Goal: Transaction & Acquisition: Purchase product/service

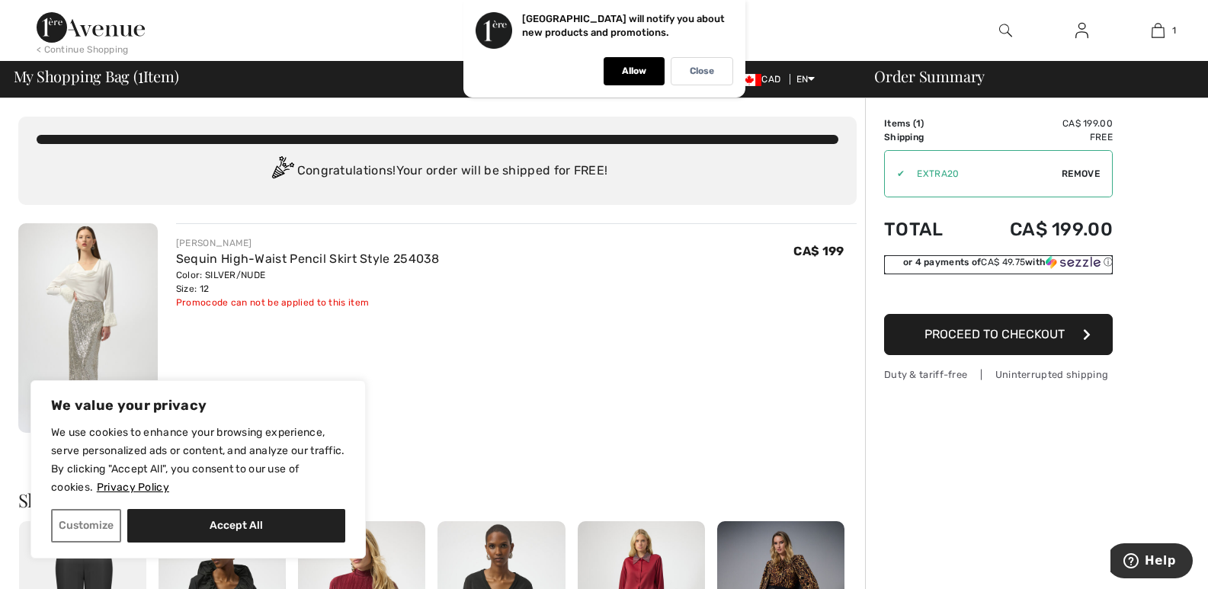
click at [1090, 255] on div "or 4 payments of CA$ 49.75 with ⓘ" at bounding box center [1008, 262] width 210 height 14
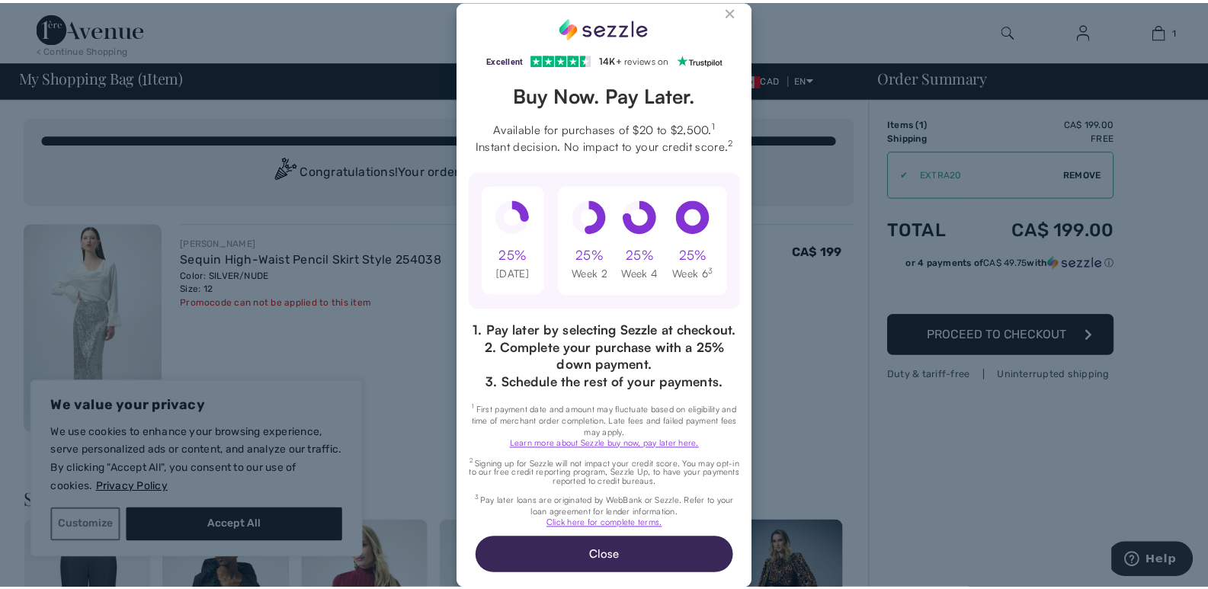
scroll to position [25, 0]
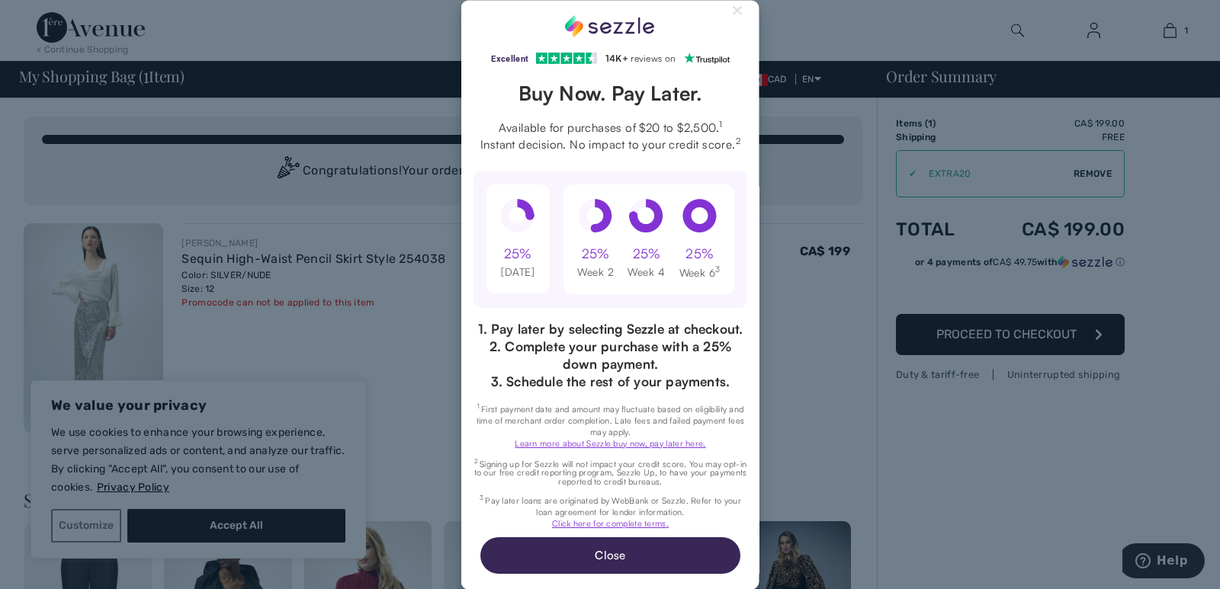
drag, startPoint x: 597, startPoint y: 555, endPoint x: 629, endPoint y: 522, distance: 45.8
click at [599, 554] on button "Close" at bounding box center [610, 556] width 260 height 37
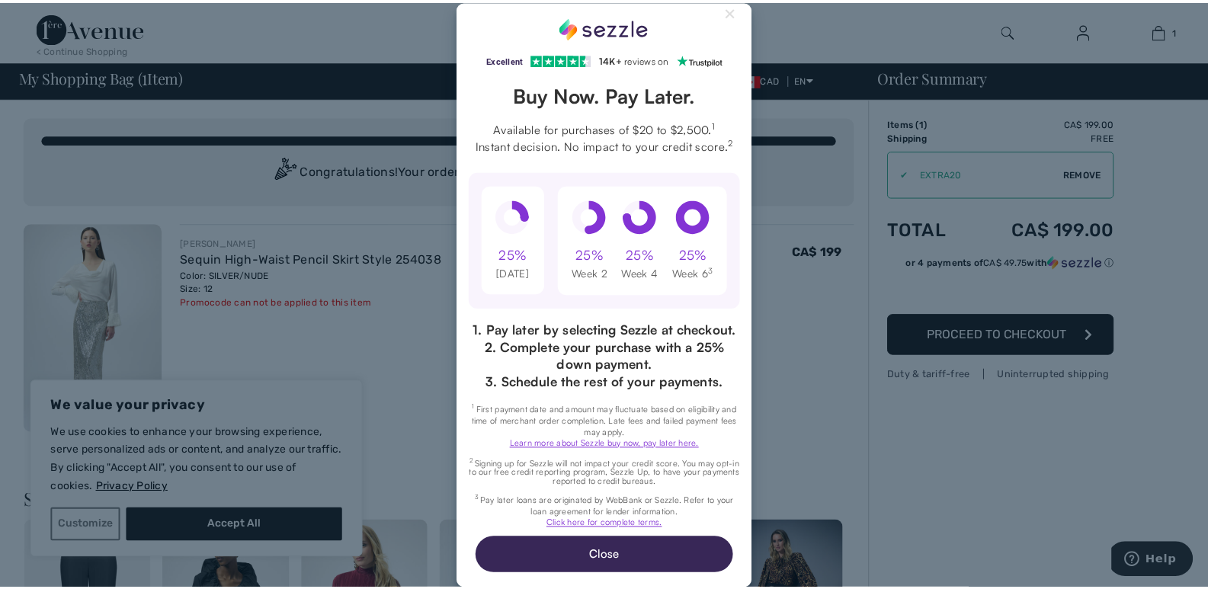
scroll to position [0, 0]
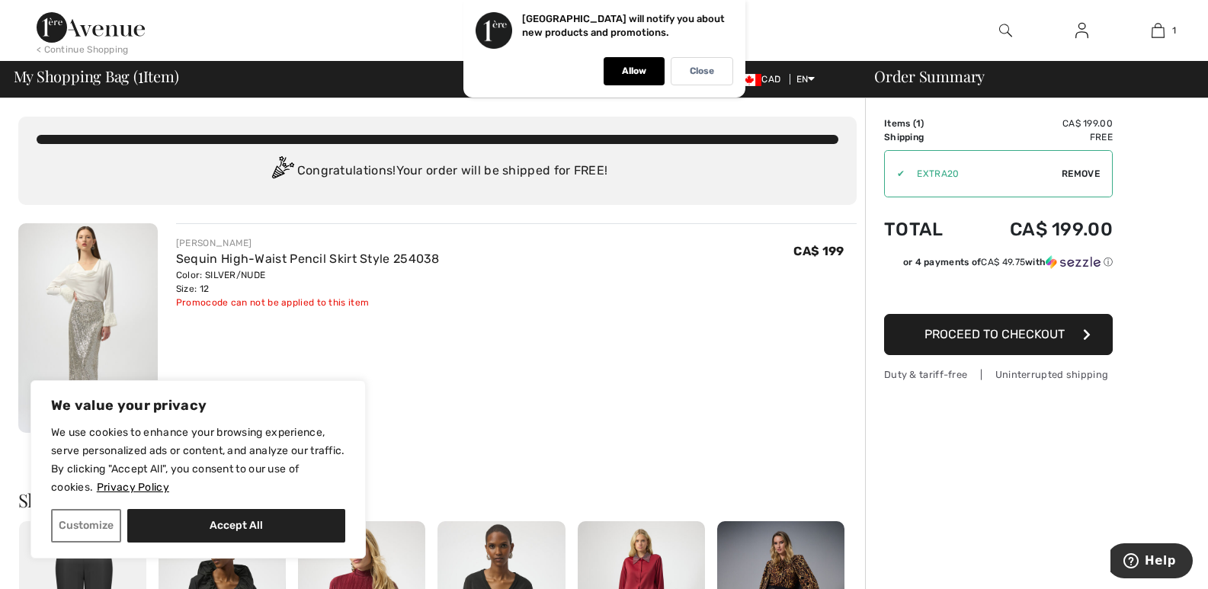
click at [992, 333] on span "Proceed to Checkout" at bounding box center [995, 334] width 140 height 14
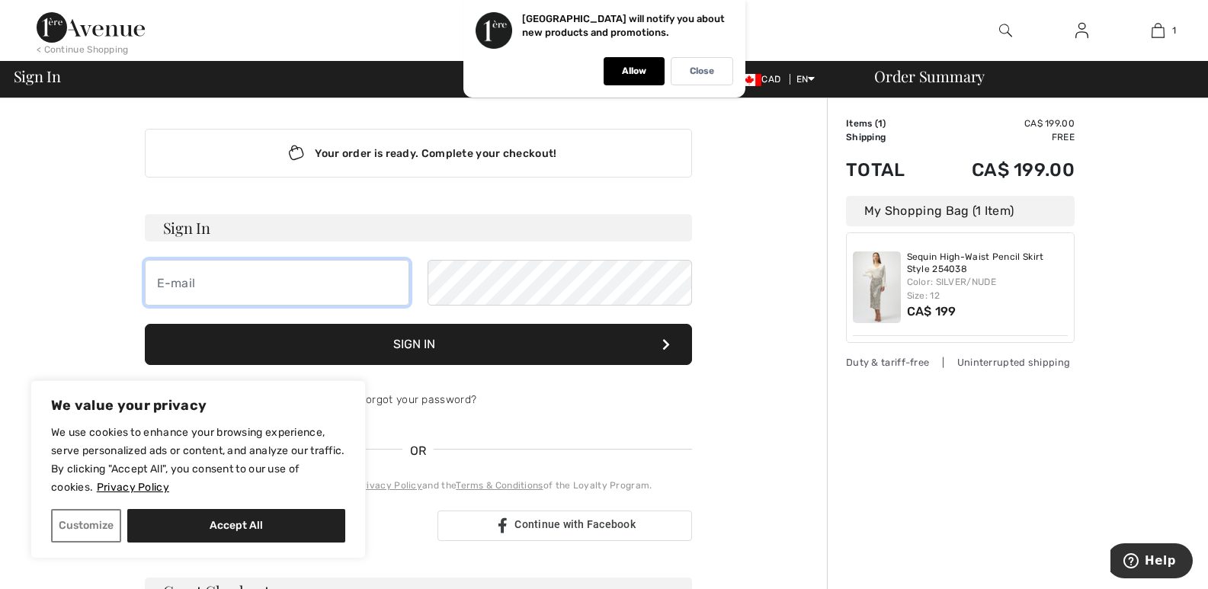
click at [257, 294] on input "email" at bounding box center [277, 283] width 265 height 46
type input "hanneyjoyce@gmail.com"
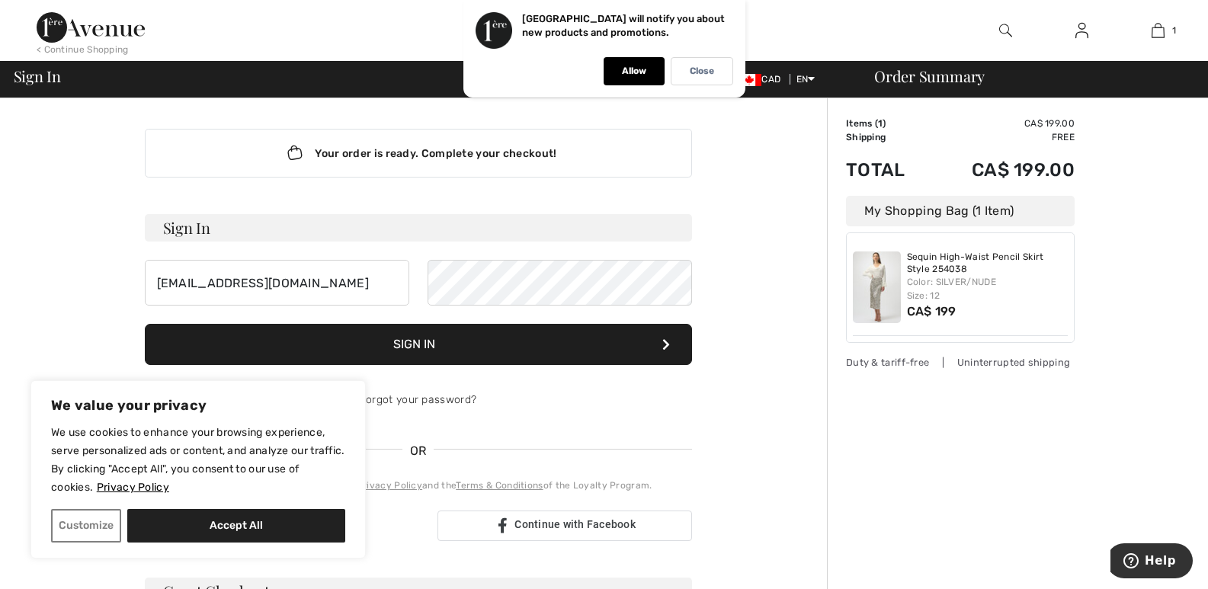
click at [402, 335] on button "Sign In" at bounding box center [418, 344] width 547 height 41
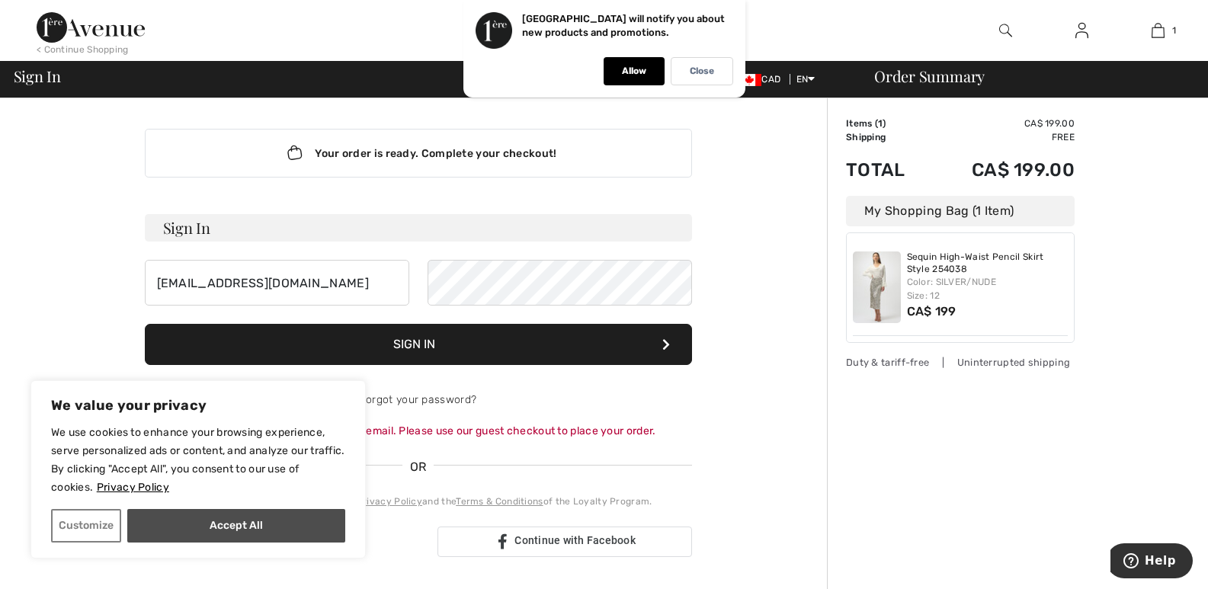
click at [242, 515] on button "Accept All" at bounding box center [236, 526] width 218 height 34
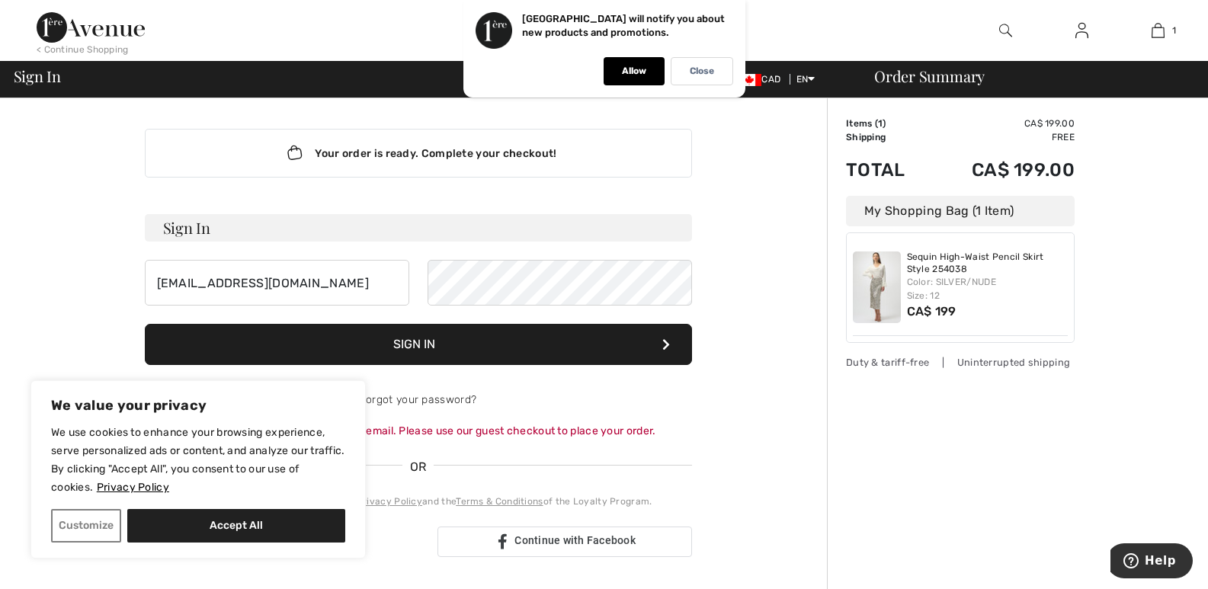
checkbox input "true"
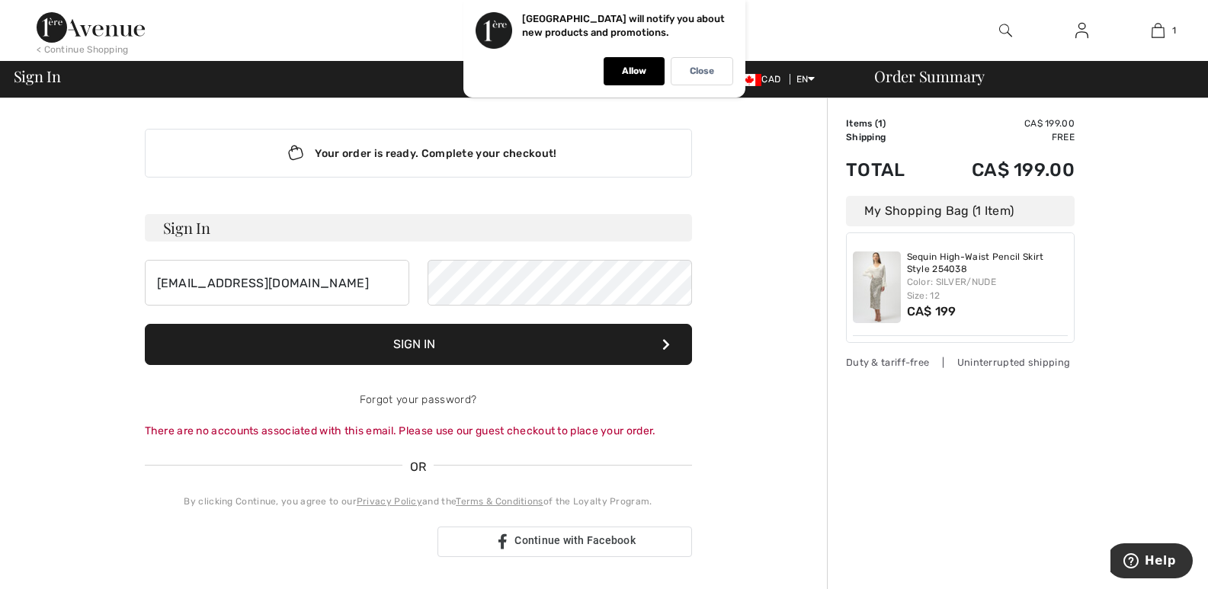
click at [425, 339] on button "Sign In" at bounding box center [418, 344] width 547 height 41
click at [1079, 34] on img at bounding box center [1082, 30] width 13 height 18
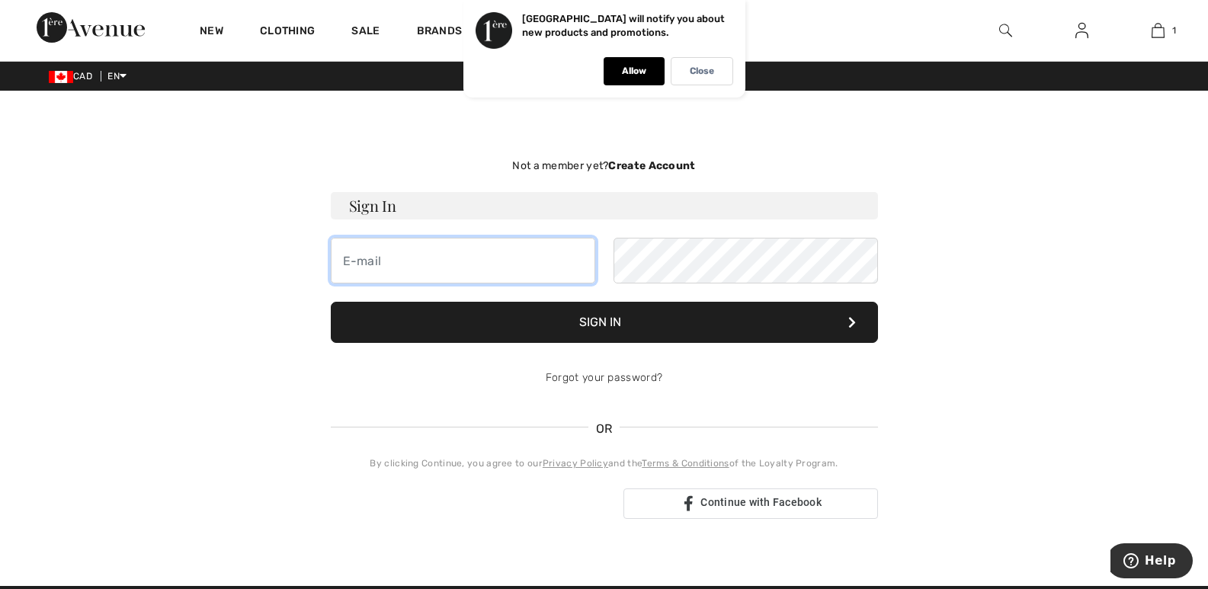
click at [387, 261] on input "email" at bounding box center [463, 261] width 265 height 46
type input "[EMAIL_ADDRESS][DOMAIN_NAME]"
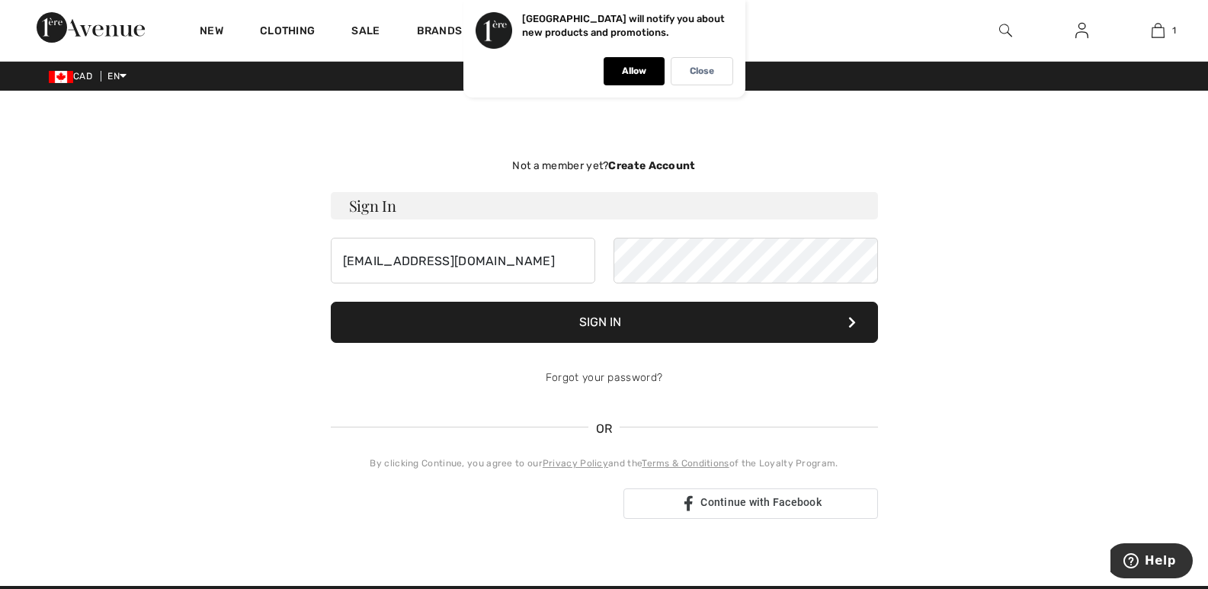
click at [643, 158] on div "Not a member yet? Create Account" at bounding box center [604, 166] width 547 height 16
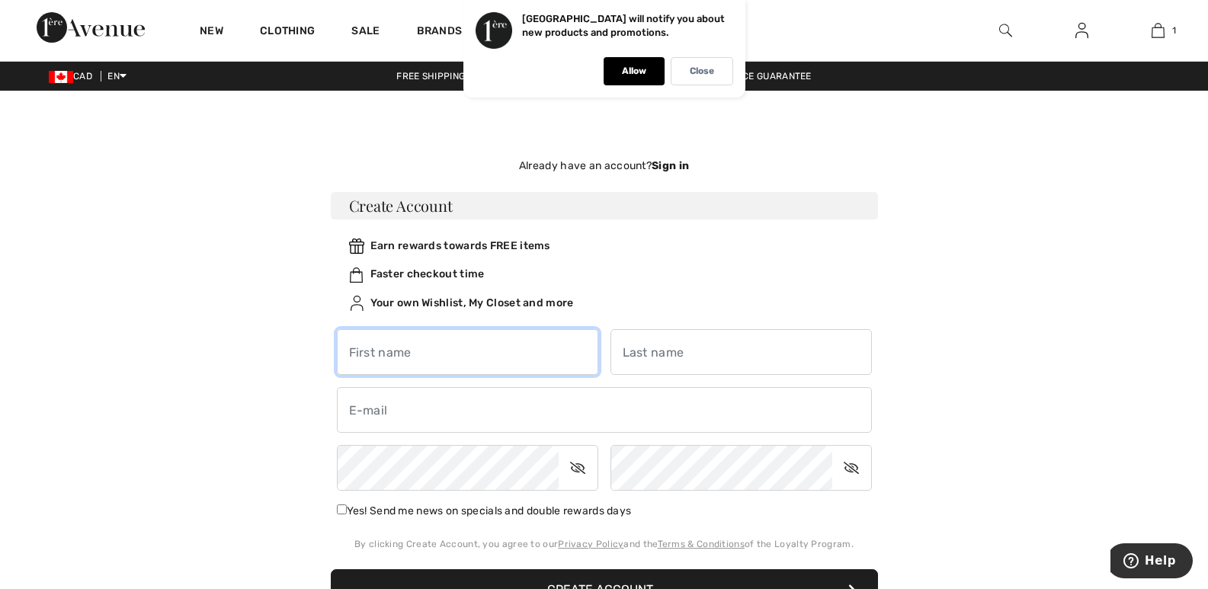
click at [396, 351] on input "text" at bounding box center [468, 352] width 262 height 46
type input "[PERSON_NAME]"
type input "HANNEY"
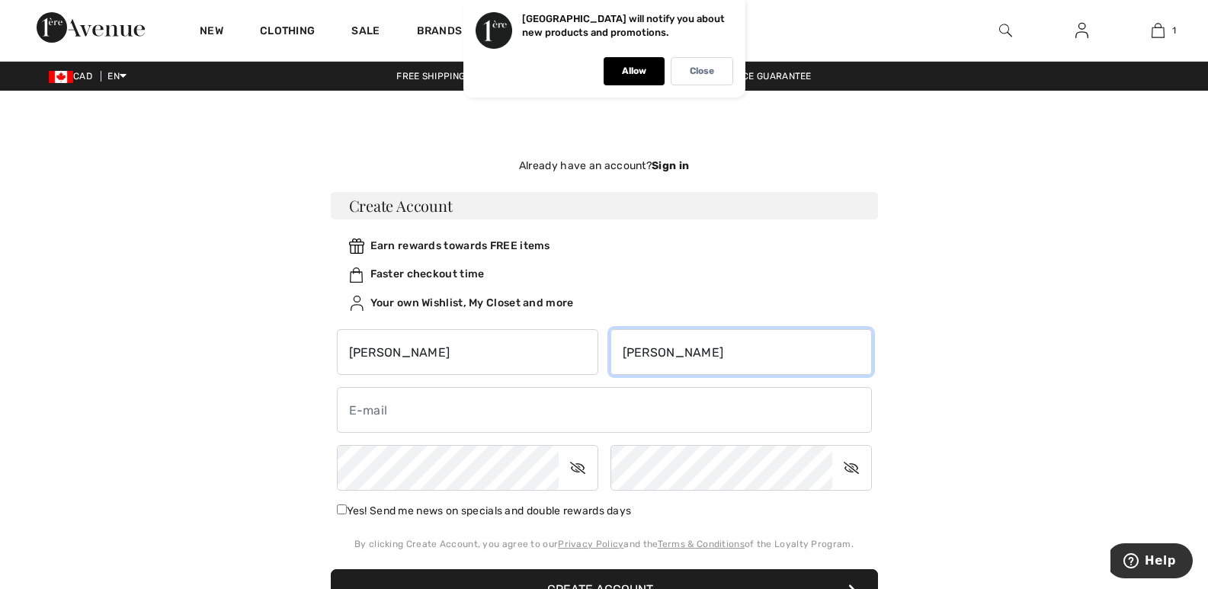
type input "[EMAIL_ADDRESS][DOMAIN_NAME]"
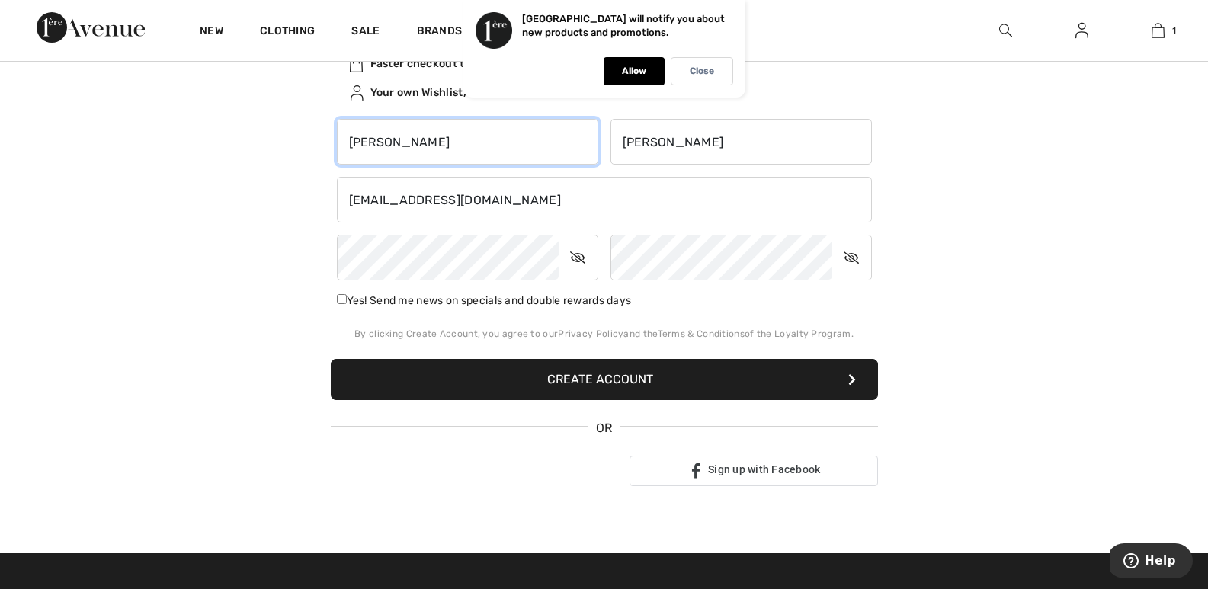
scroll to position [221, 0]
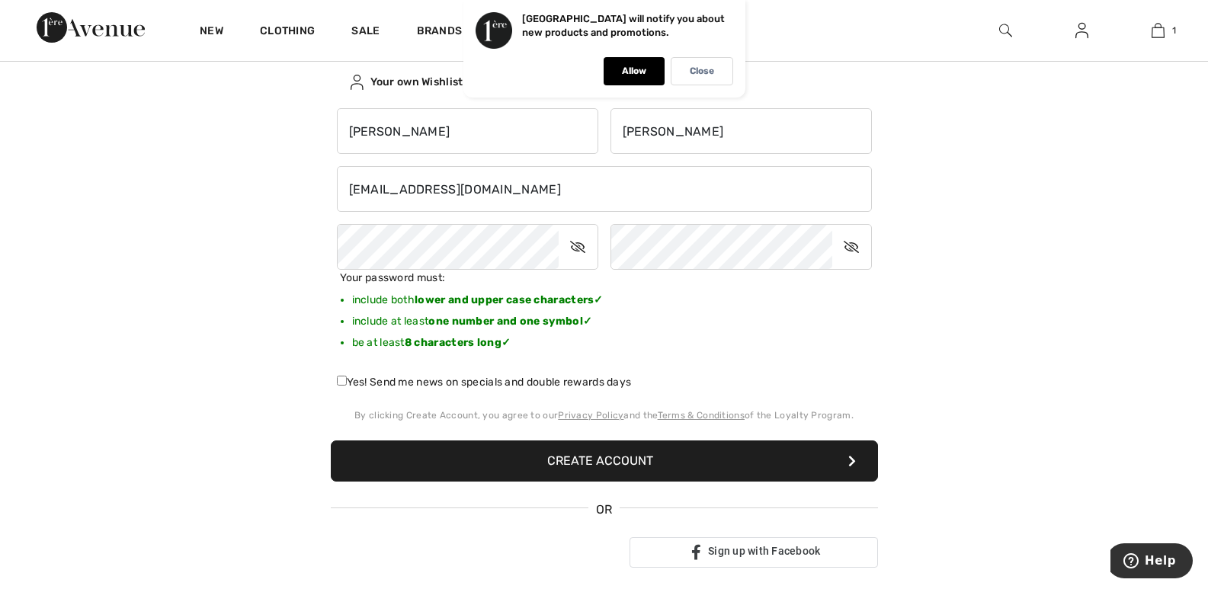
click at [574, 243] on icon at bounding box center [578, 246] width 38 height 35
click at [852, 245] on icon at bounding box center [852, 246] width 38 height 35
click at [593, 455] on button "Create Account" at bounding box center [604, 461] width 547 height 41
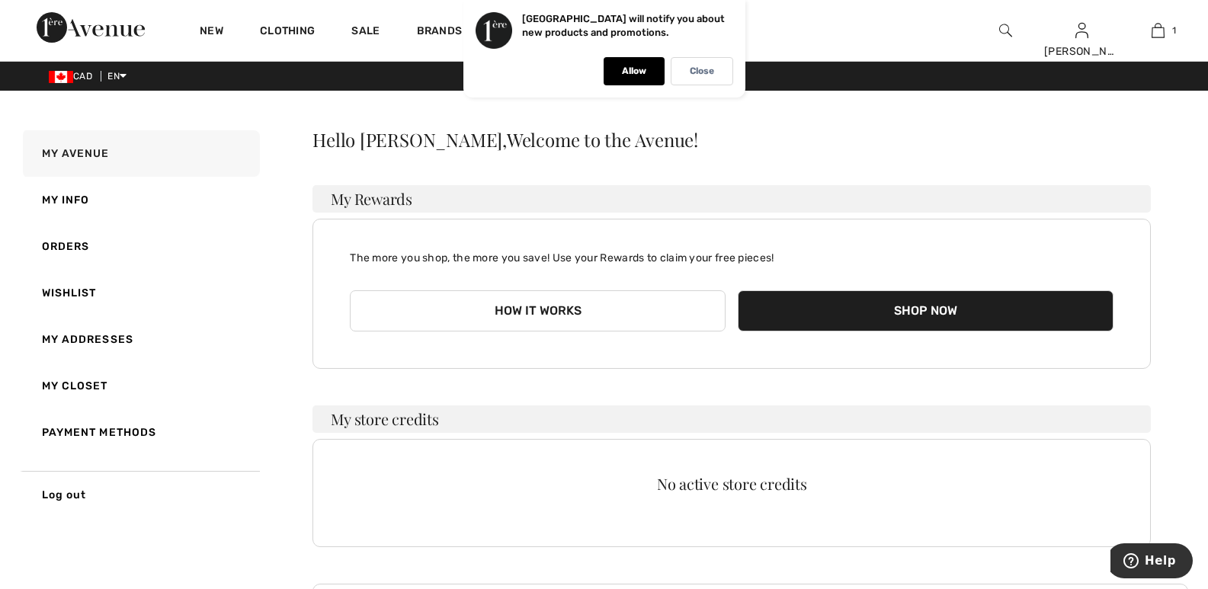
click at [883, 310] on button "Shop Now" at bounding box center [926, 310] width 376 height 41
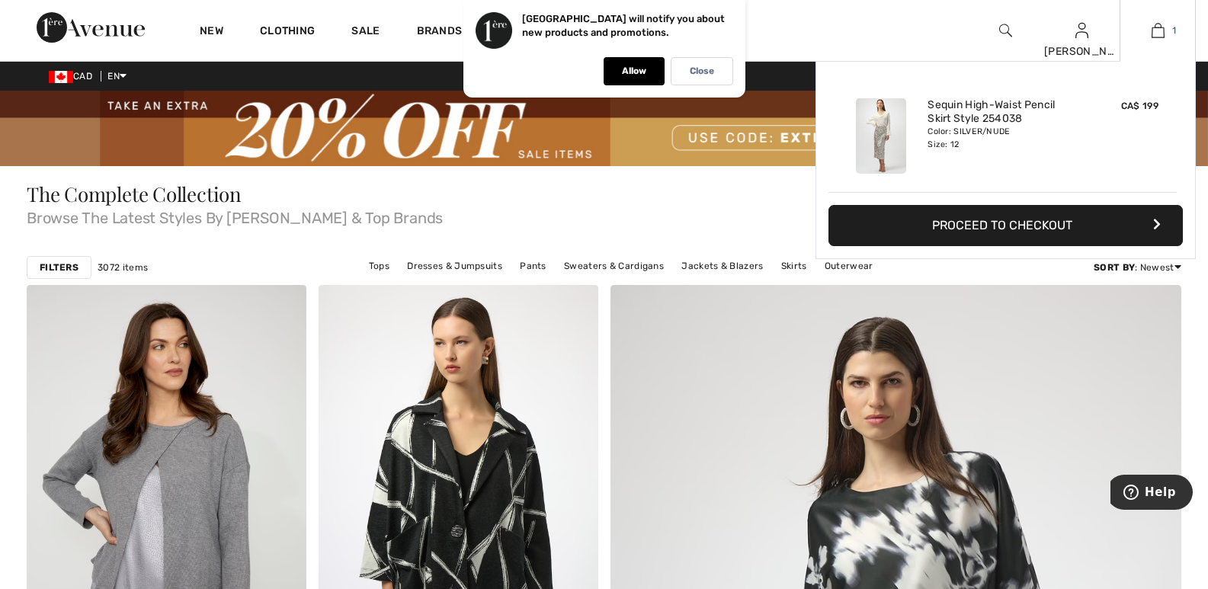
click at [1158, 32] on img at bounding box center [1158, 30] width 13 height 18
click at [1014, 217] on button "Proceed to Checkout" at bounding box center [1006, 225] width 355 height 41
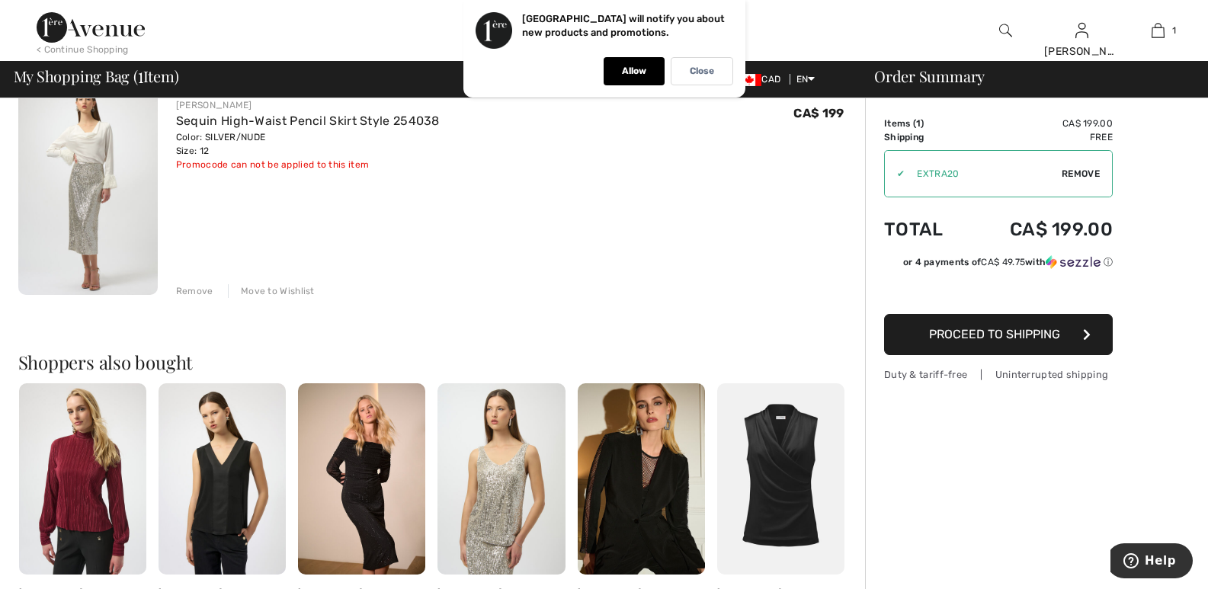
scroll to position [141, 0]
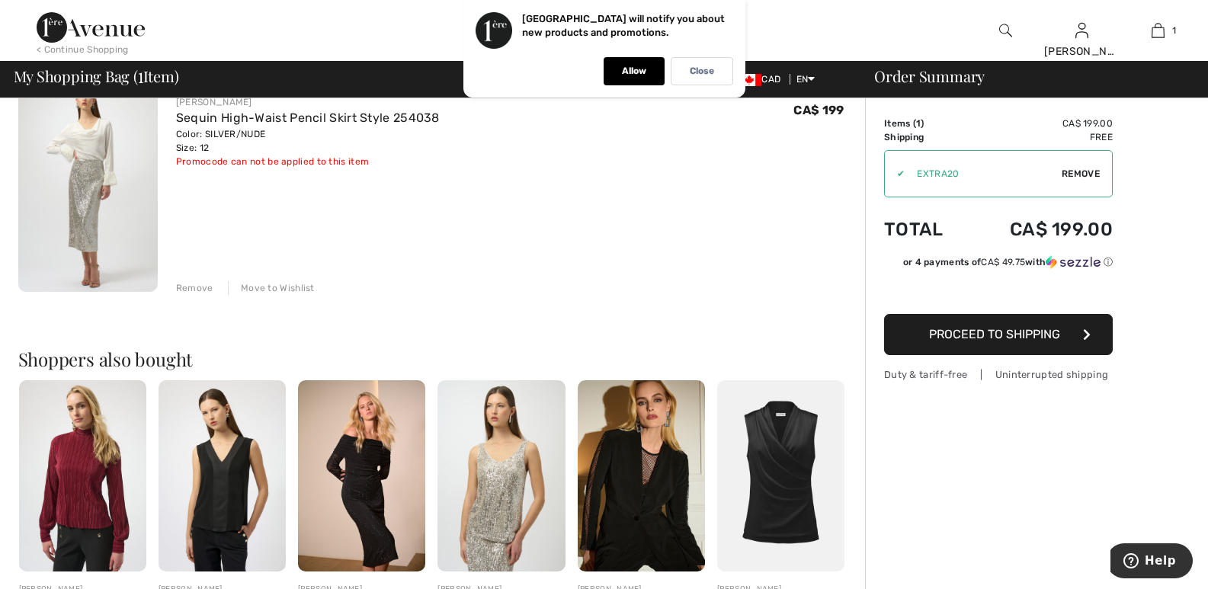
click at [992, 342] on span "Proceed to Shipping" at bounding box center [994, 334] width 131 height 14
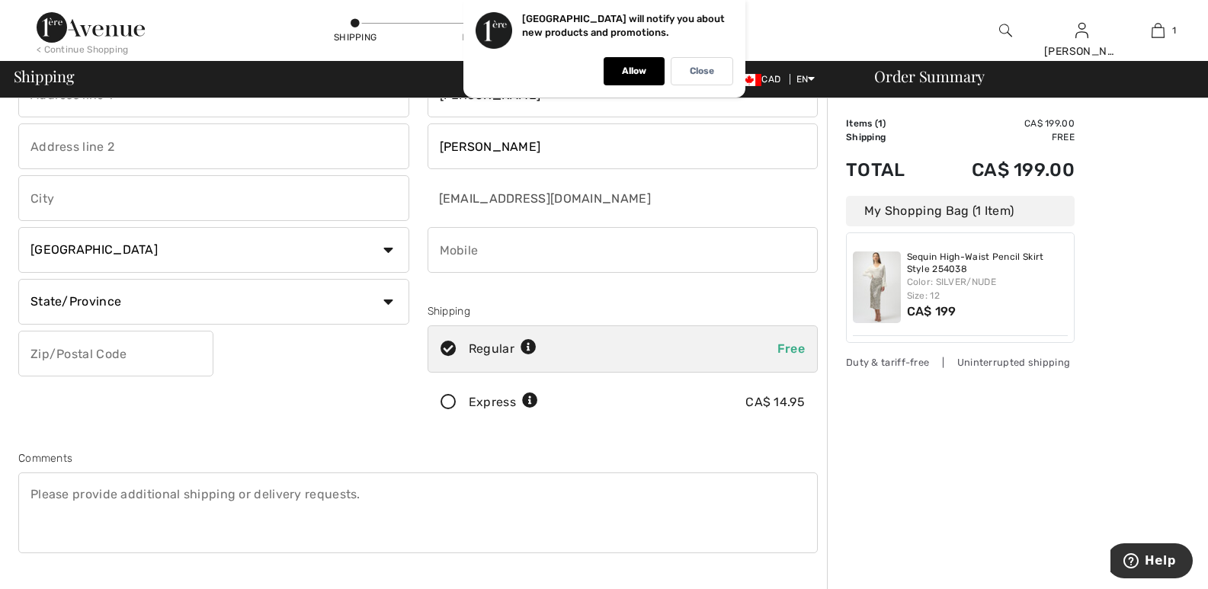
scroll to position [55, 0]
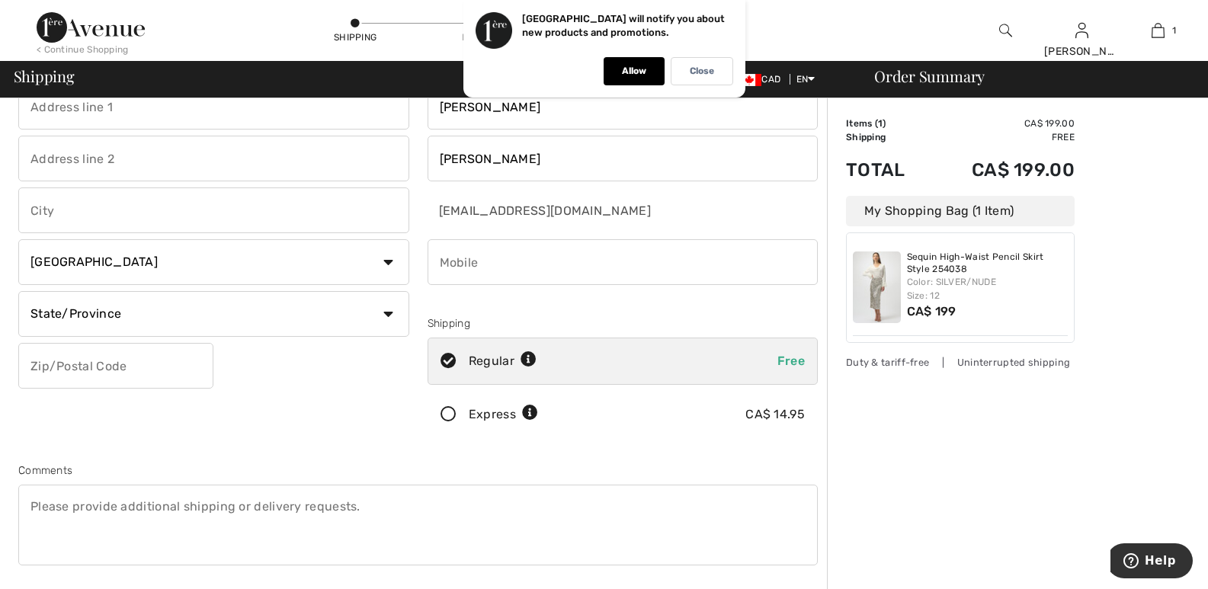
click at [483, 264] on input "phone" at bounding box center [623, 262] width 391 height 46
type input "4165280932"
type input "[STREET_ADDRESS][PERSON_NAME]"
type input "[GEOGRAPHIC_DATA]"
select select "ON"
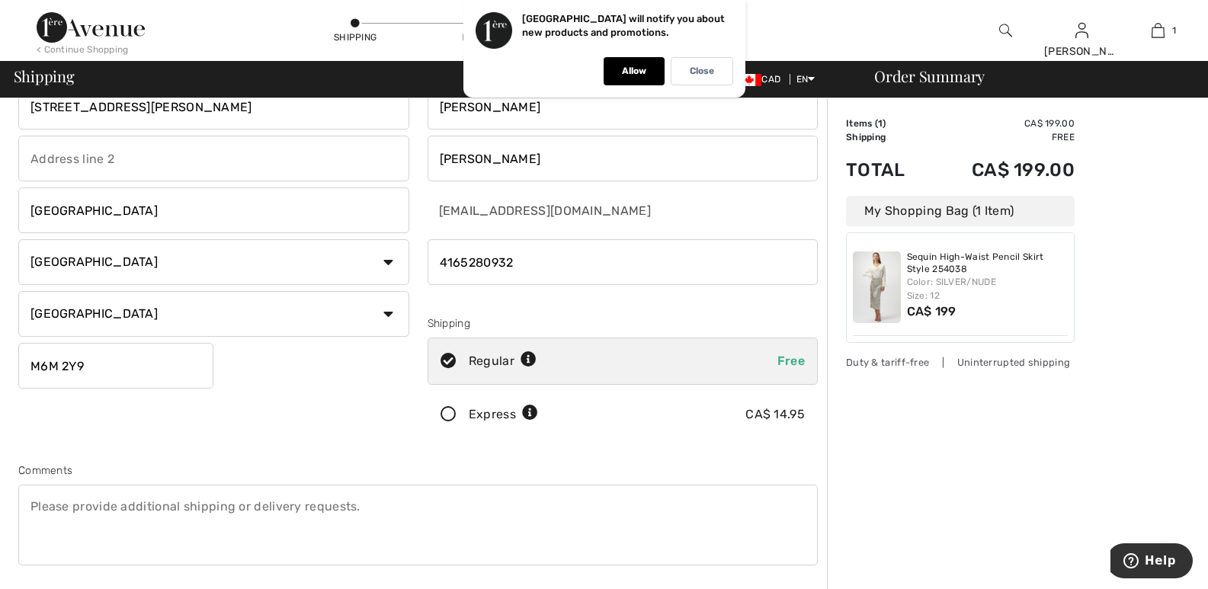
type input "M6M2Y9"
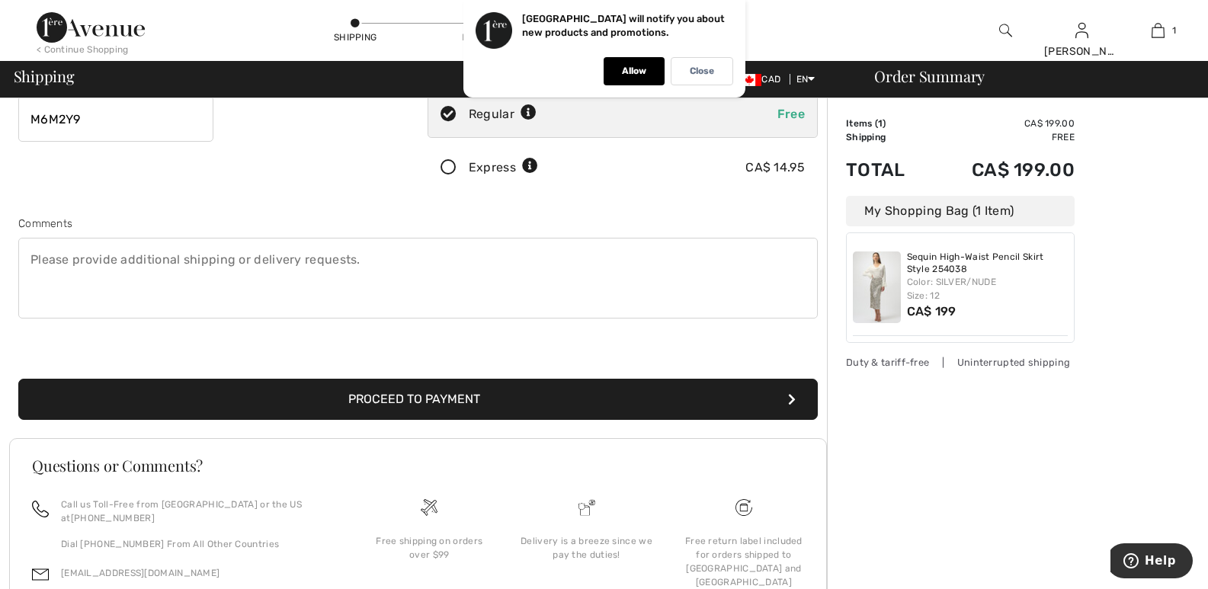
scroll to position [303, 0]
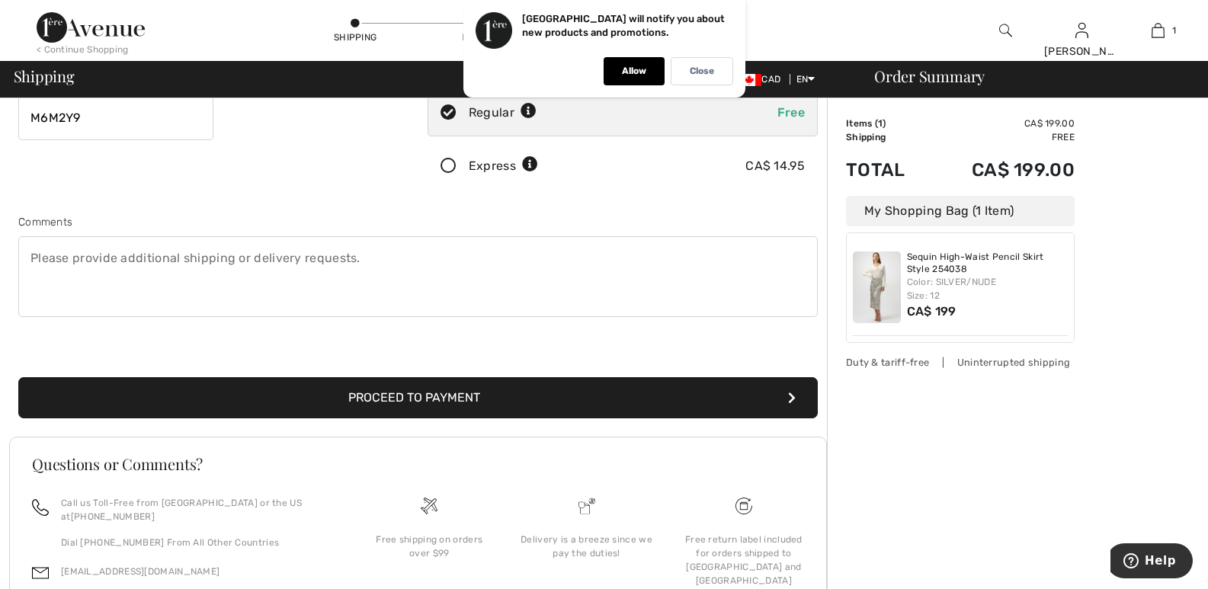
click at [406, 391] on button "Proceed to Payment" at bounding box center [418, 397] width 800 height 41
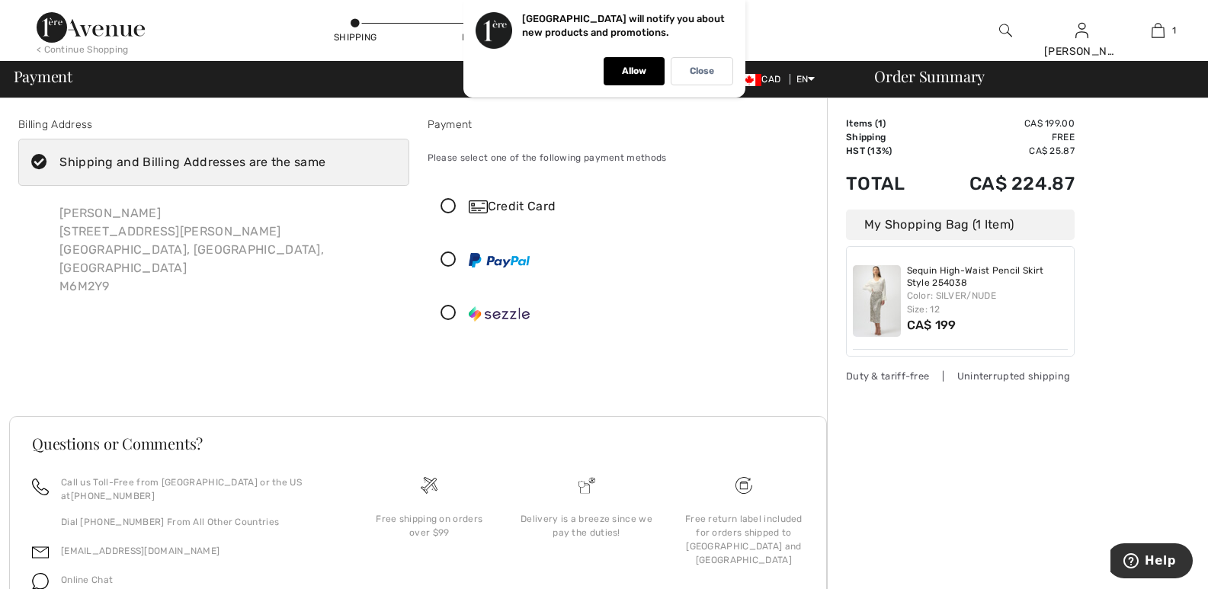
click at [445, 313] on icon at bounding box center [448, 314] width 40 height 16
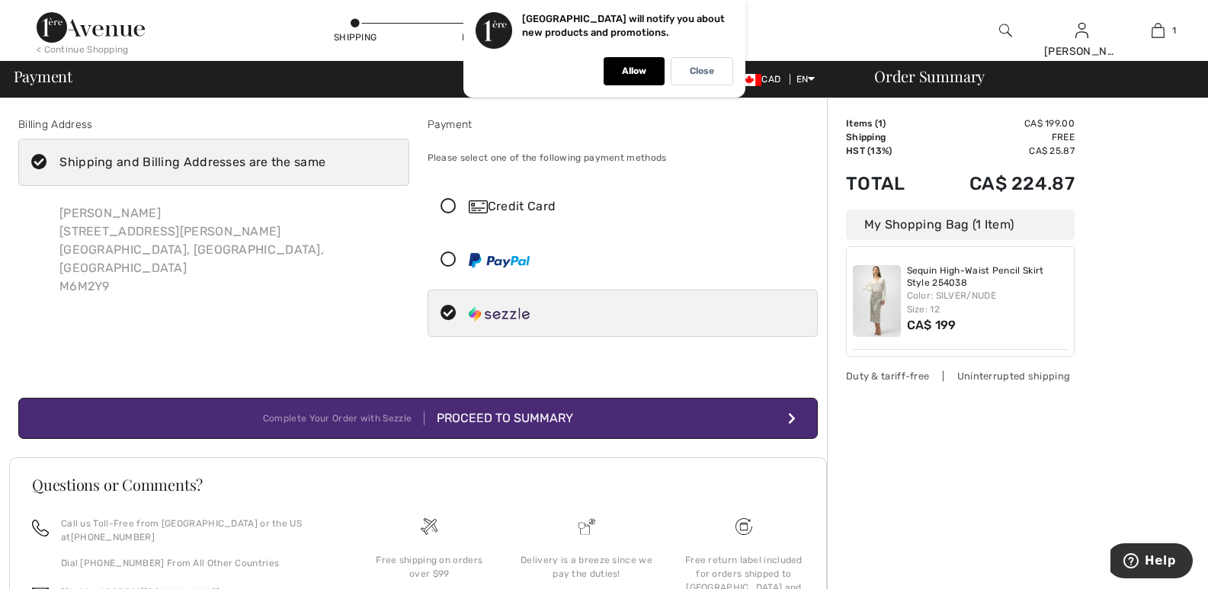
click at [540, 411] on div "Proceed to Summary" at bounding box center [499, 418] width 149 height 18
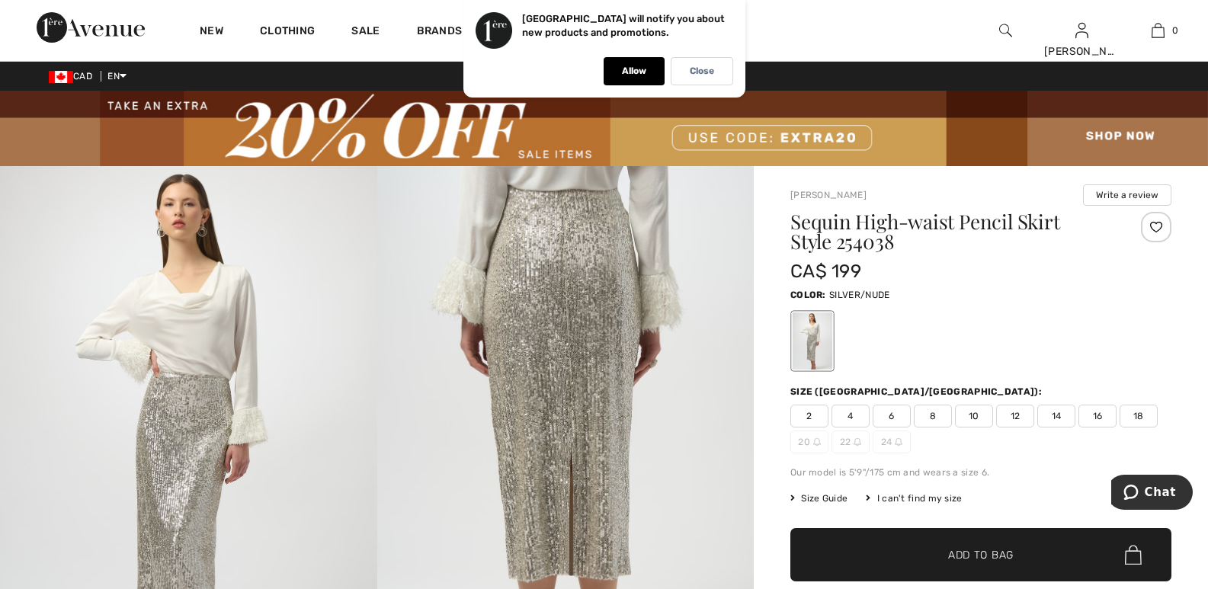
click at [760, 135] on img at bounding box center [604, 128] width 1208 height 75
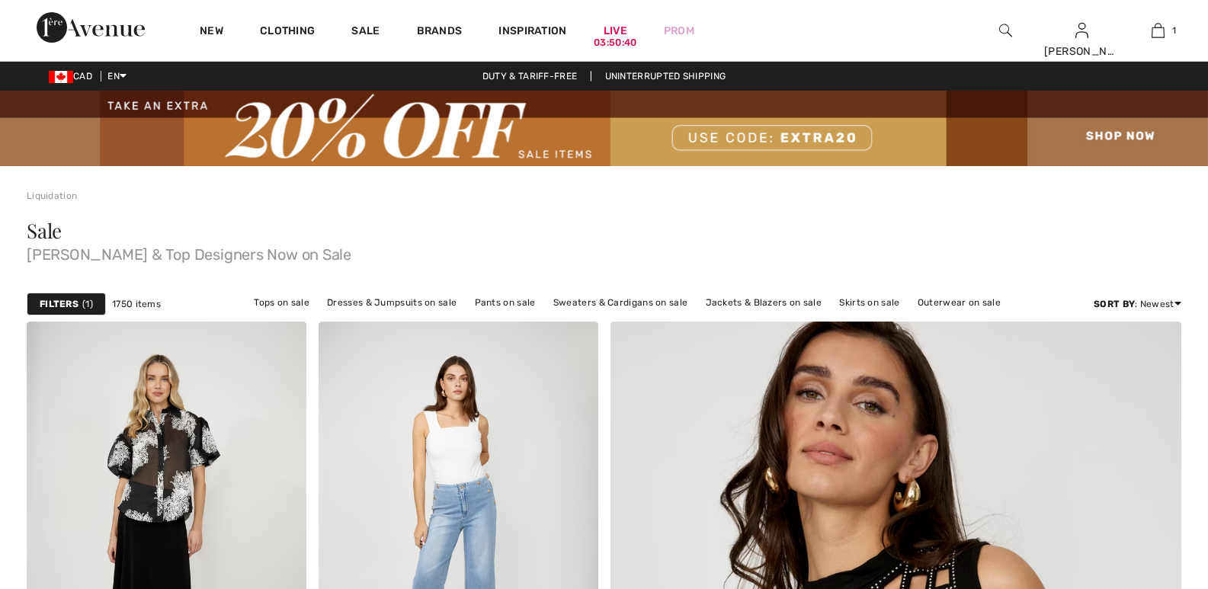
click at [1200, 120] on html "Log out Are you sure you want to logout? Logout New Clothing Sale Brands Inspir…" at bounding box center [604, 294] width 1208 height 589
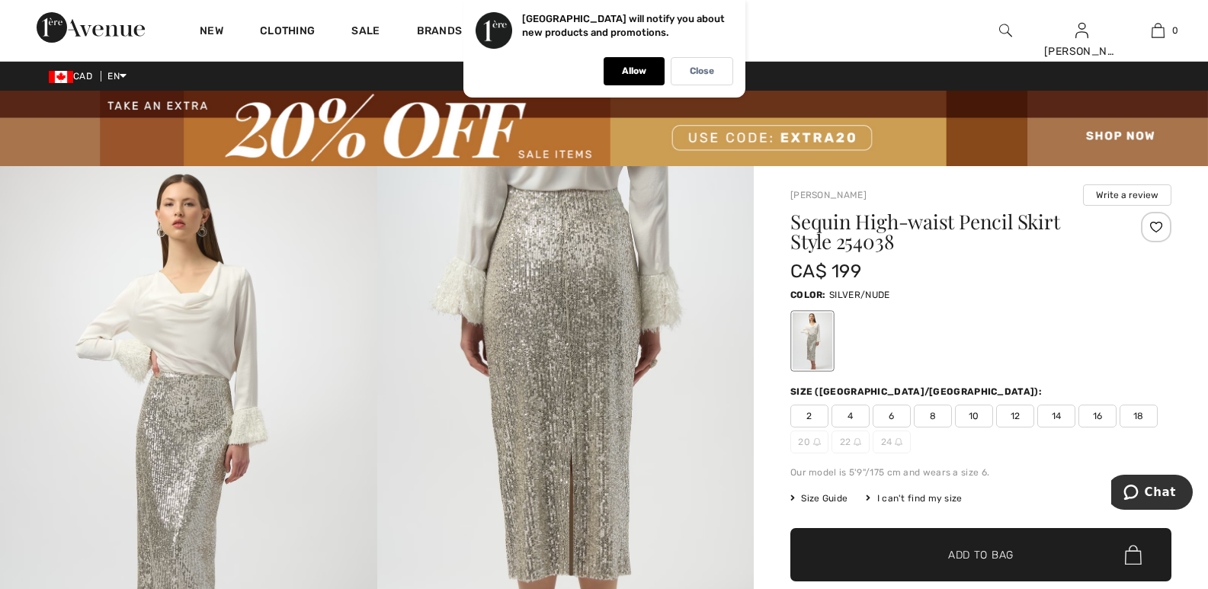
click at [1015, 409] on span "12" at bounding box center [1015, 416] width 38 height 23
click at [973, 546] on span "✔ Added to Bag Add to Bag" at bounding box center [981, 554] width 381 height 53
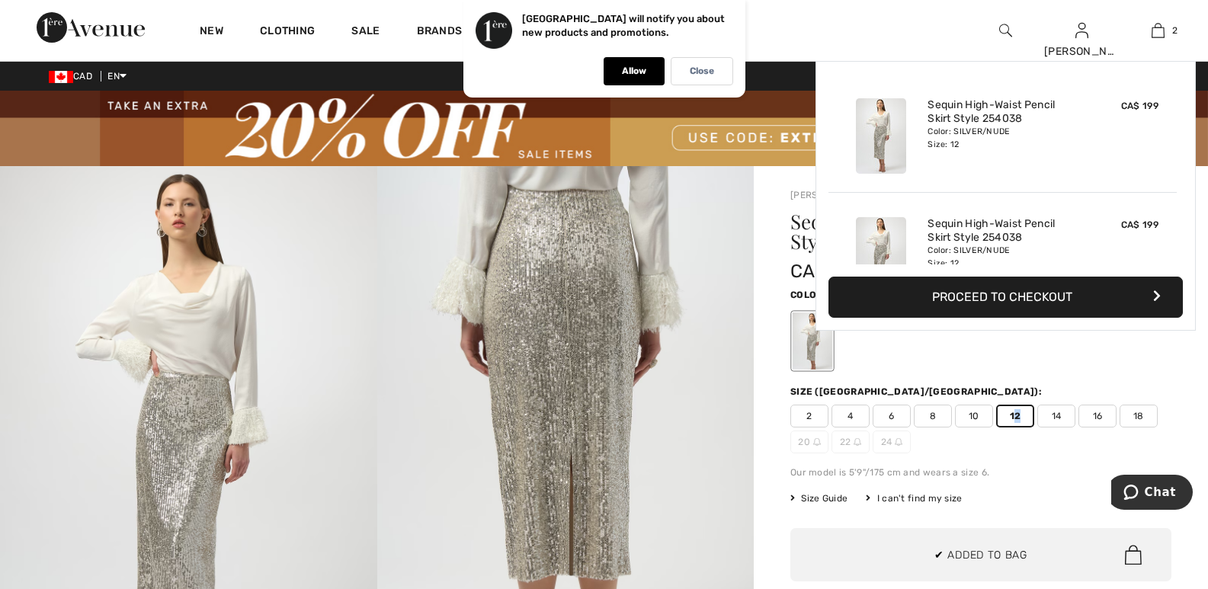
scroll to position [47, 0]
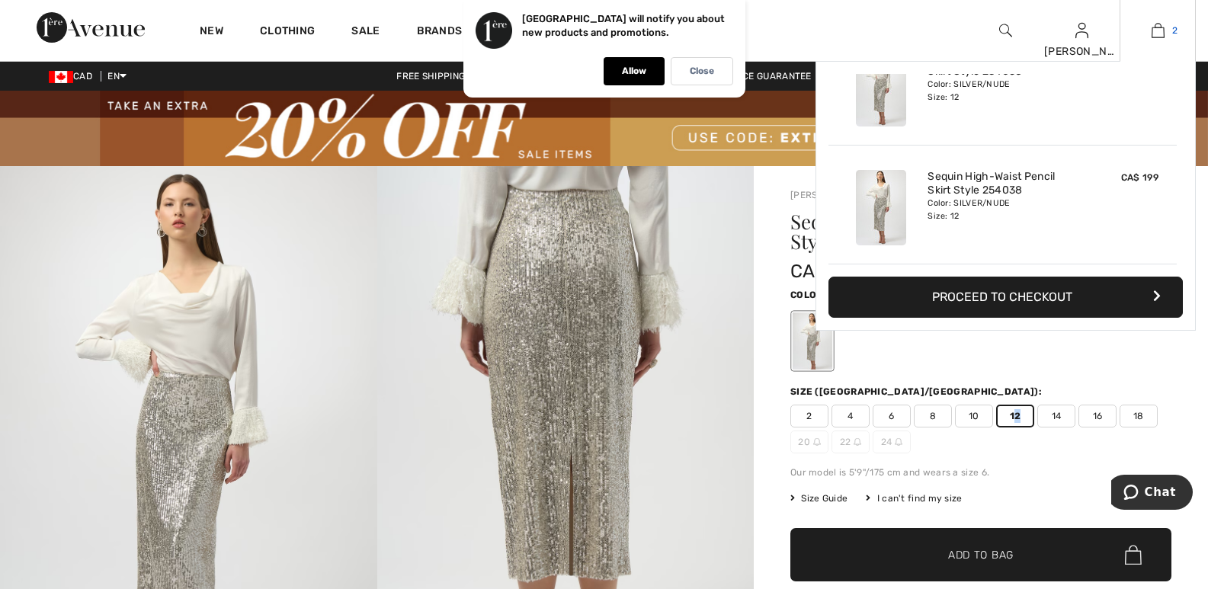
click at [1158, 29] on img at bounding box center [1158, 30] width 13 height 18
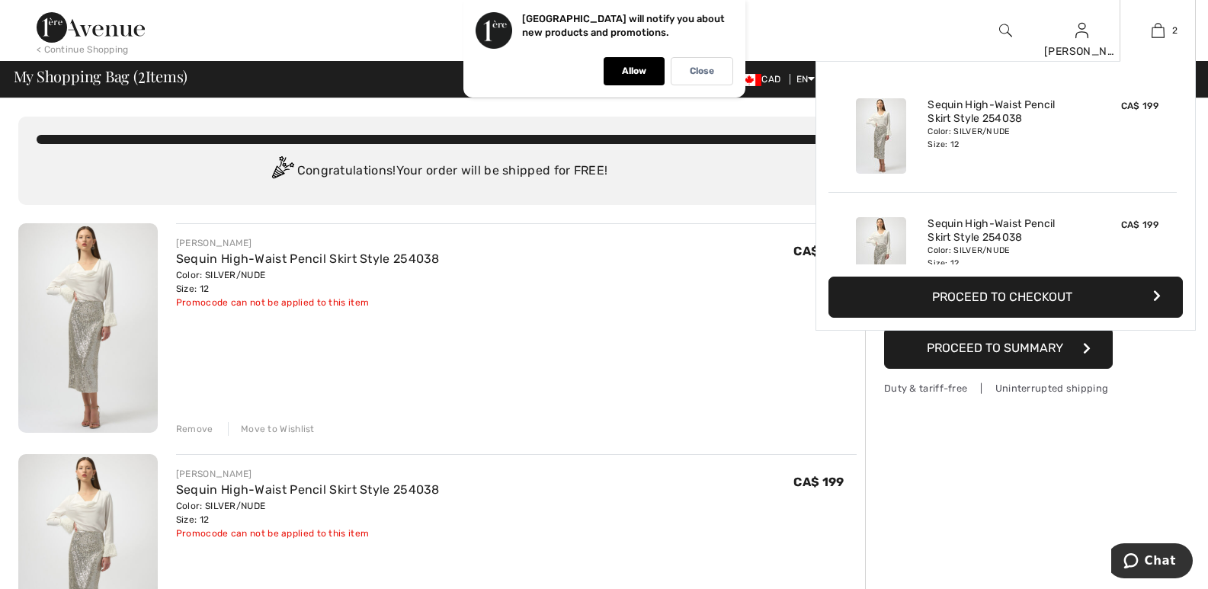
drag, startPoint x: 1007, startPoint y: 220, endPoint x: 922, endPoint y: 245, distance: 89.0
click at [922, 245] on div "Sequin High-Waist Pencil Skirt Style 254038 Color: SILVER/NUDE Size: 12" at bounding box center [1003, 255] width 162 height 88
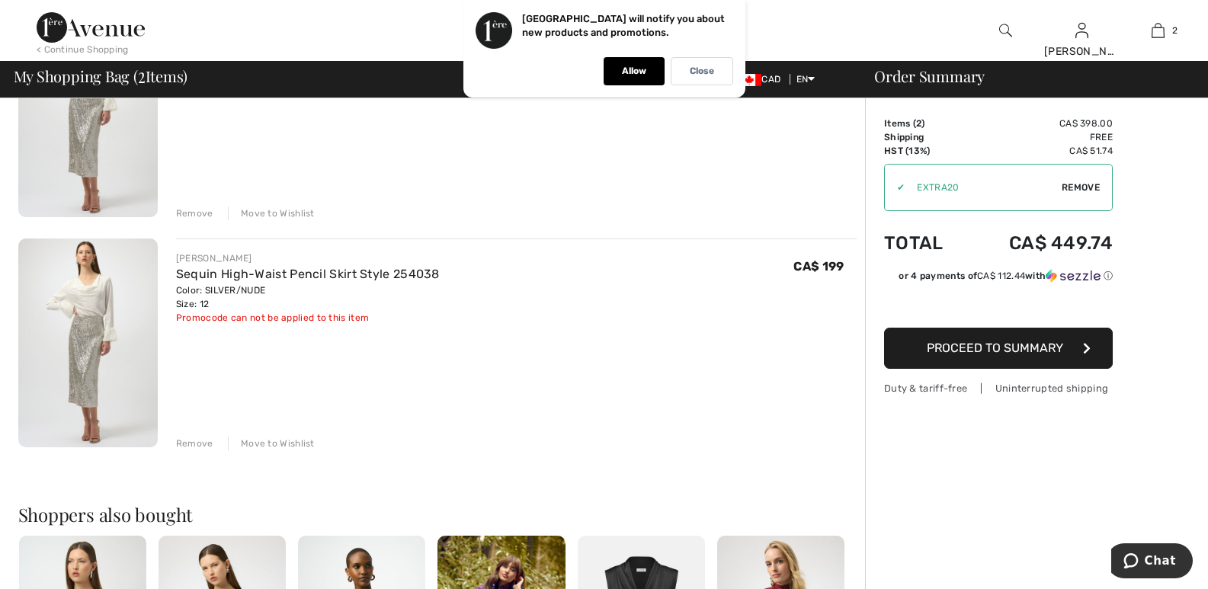
scroll to position [298, 0]
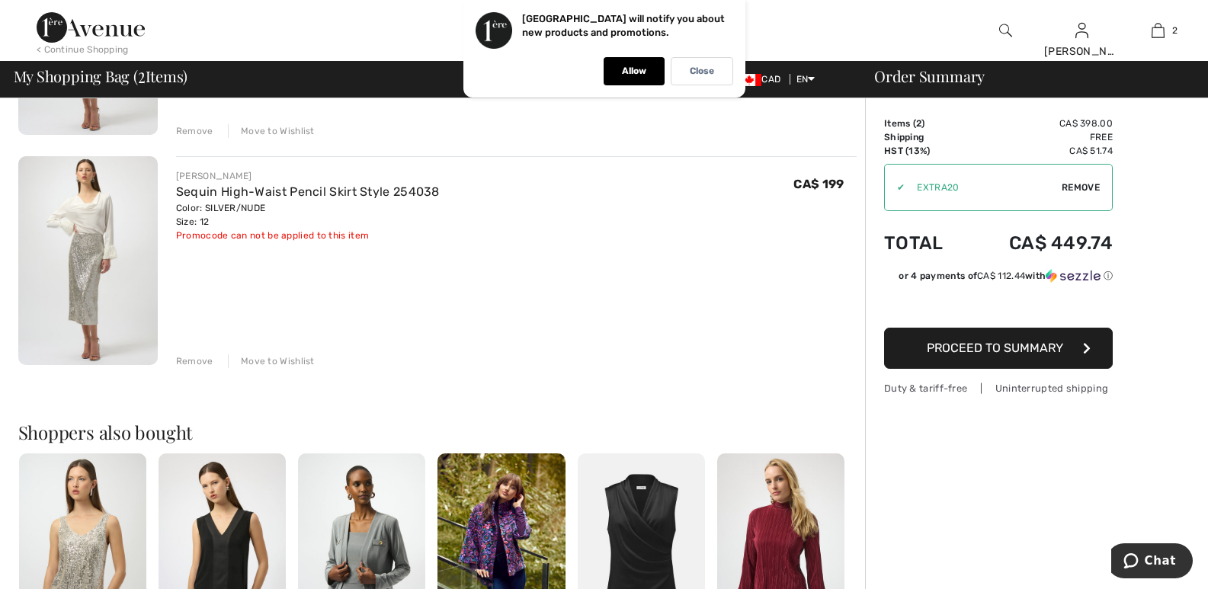
click at [182, 358] on div "Remove" at bounding box center [194, 362] width 37 height 14
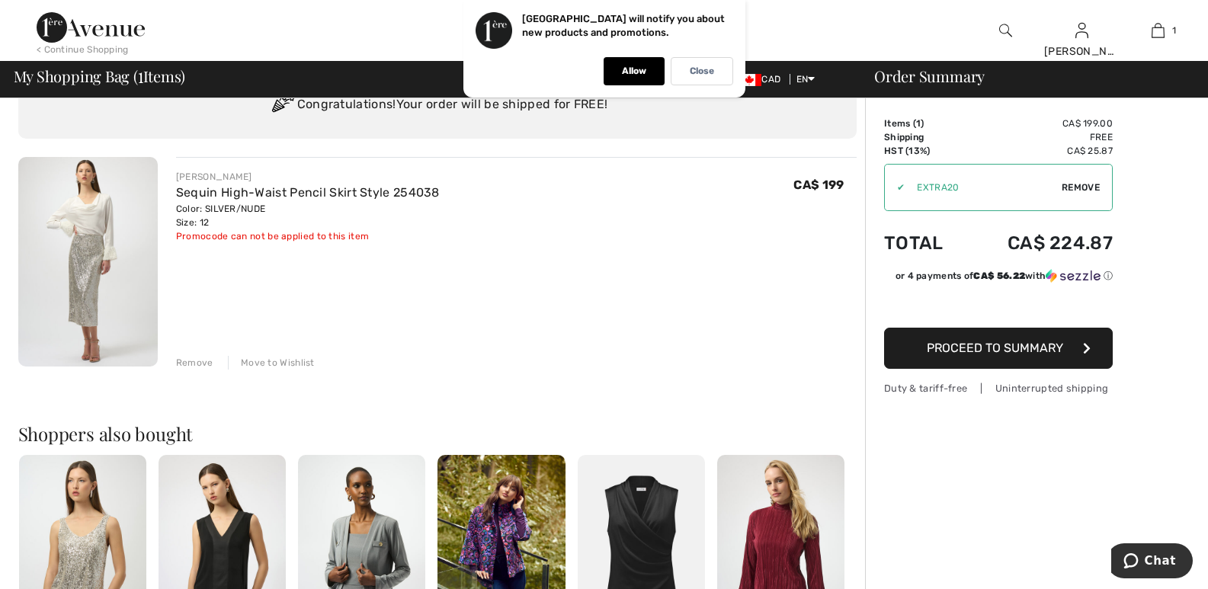
scroll to position [0, 0]
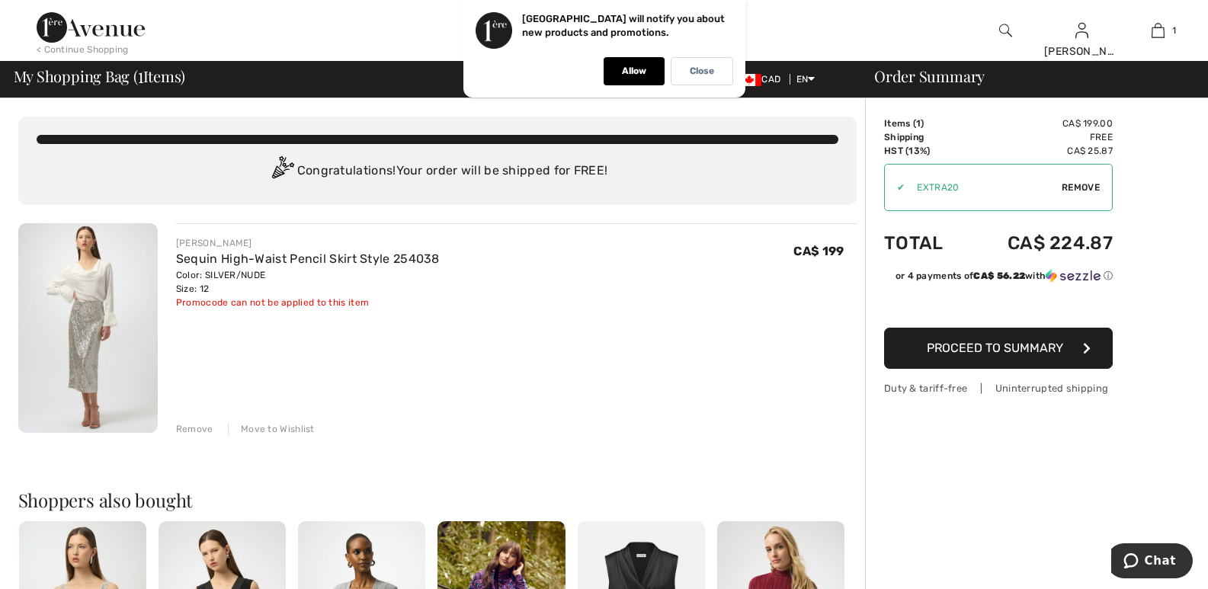
click at [82, 287] on img at bounding box center [88, 328] width 140 height 210
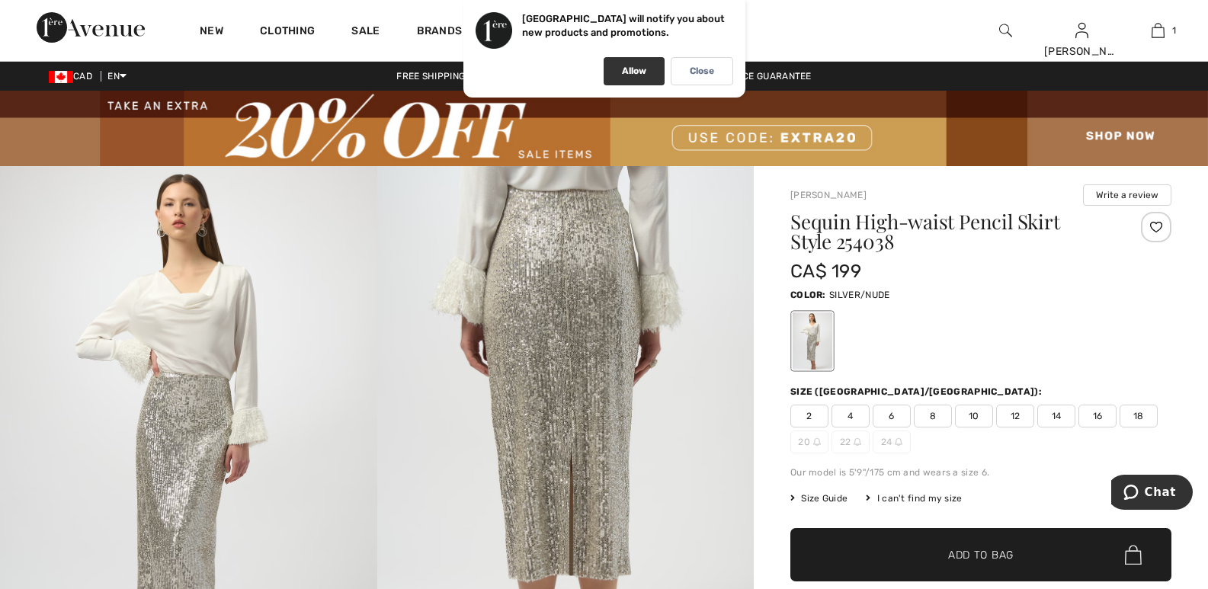
click at [640, 72] on p "Allow" at bounding box center [634, 71] width 24 height 11
